Goal: Task Accomplishment & Management: Complete application form

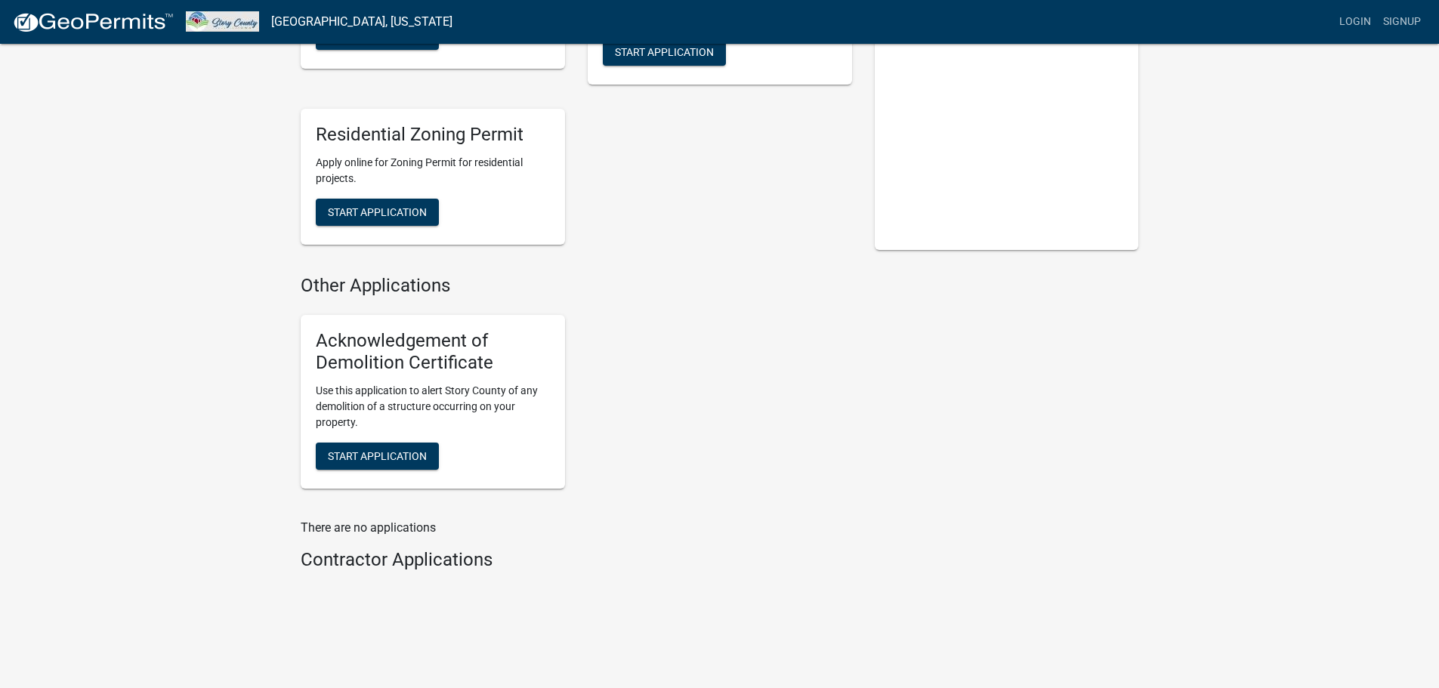
scroll to position [243, 0]
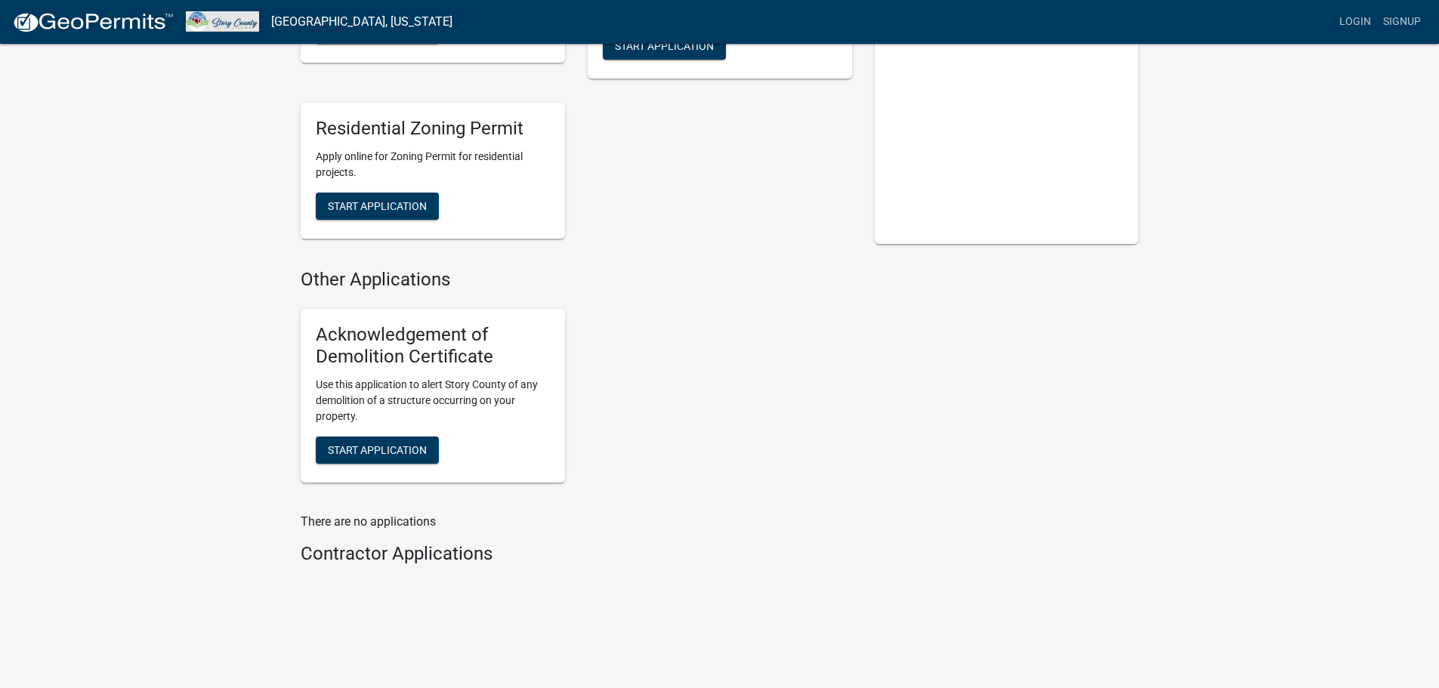
click at [689, 220] on div "911 Address and Sign Request Request a new rural 911 address and sign within [G…" at bounding box center [576, 71] width 574 height 357
click at [391, 199] on button "Start Application" at bounding box center [377, 206] width 123 height 27
